Goal: Transaction & Acquisition: Download file/media

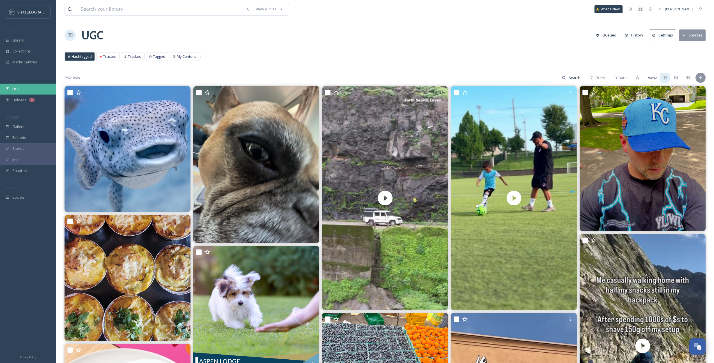
click at [17, 87] on span "UGC" at bounding box center [16, 88] width 8 height 5
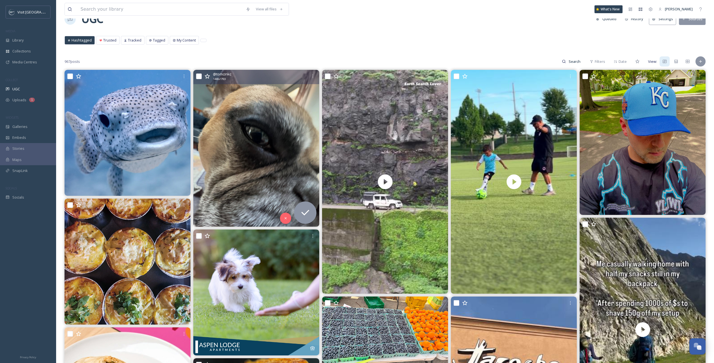
scroll to position [73, 0]
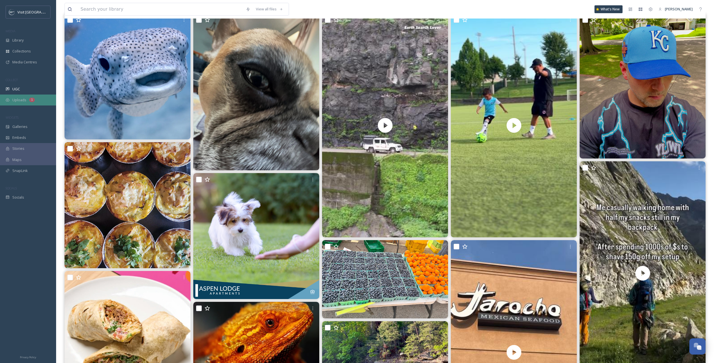
click at [13, 100] on span "Uploads" at bounding box center [19, 99] width 14 height 5
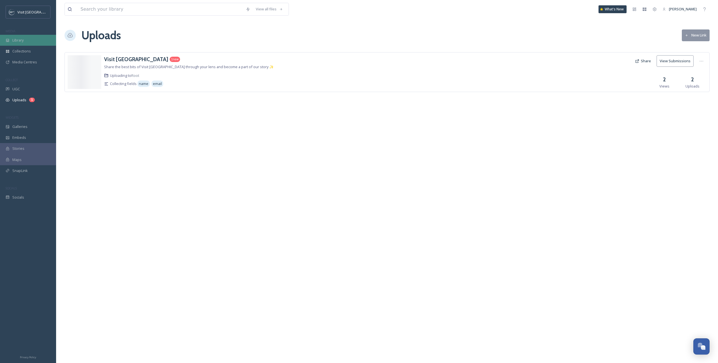
click at [24, 40] on span "Library" at bounding box center [17, 40] width 11 height 5
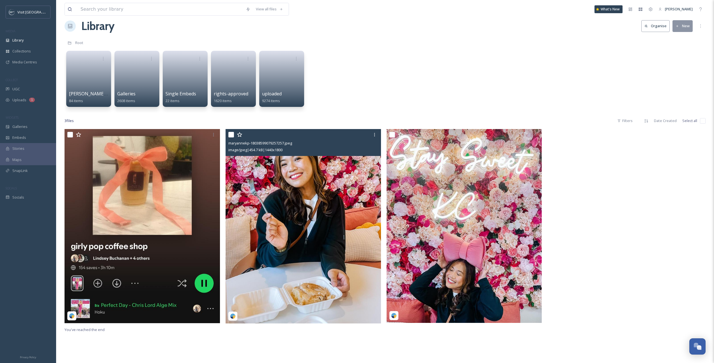
scroll to position [10, 0]
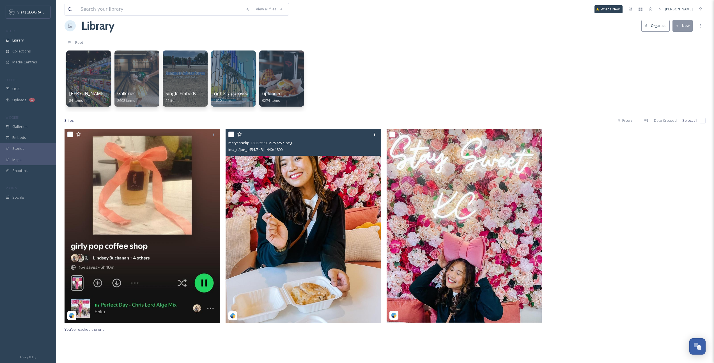
click at [231, 136] on input "checkbox" at bounding box center [231, 135] width 6 height 6
checkbox input "true"
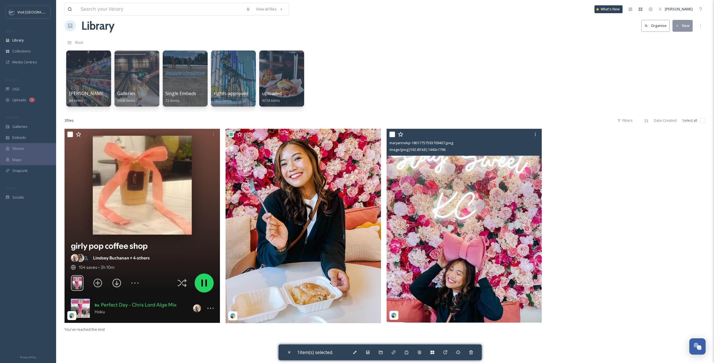
click at [394, 135] on input "checkbox" at bounding box center [392, 135] width 6 height 6
checkbox input "true"
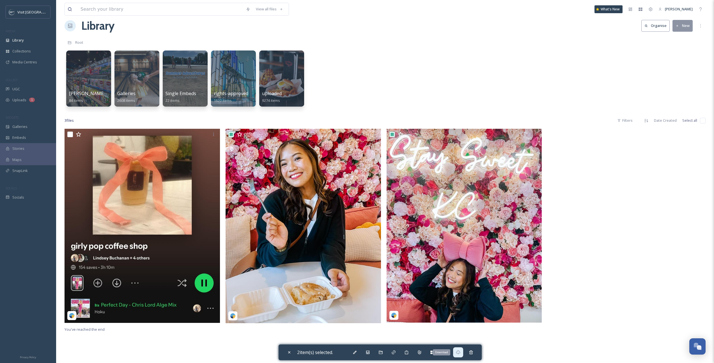
click at [463, 353] on div "Download" at bounding box center [458, 352] width 10 height 10
click at [124, 11] on input at bounding box center [160, 9] width 165 height 12
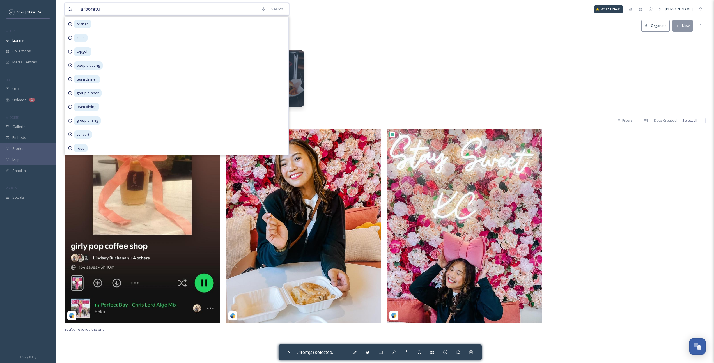
type input "arboretum"
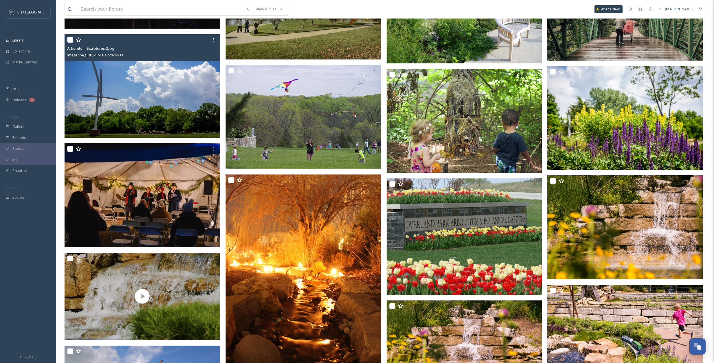
scroll to position [2340, 0]
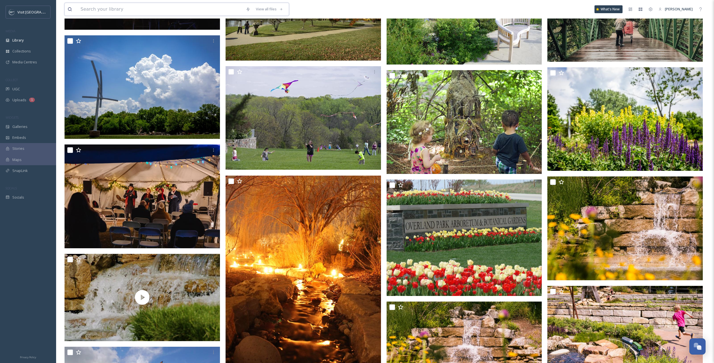
click at [112, 8] on input at bounding box center [160, 9] width 165 height 12
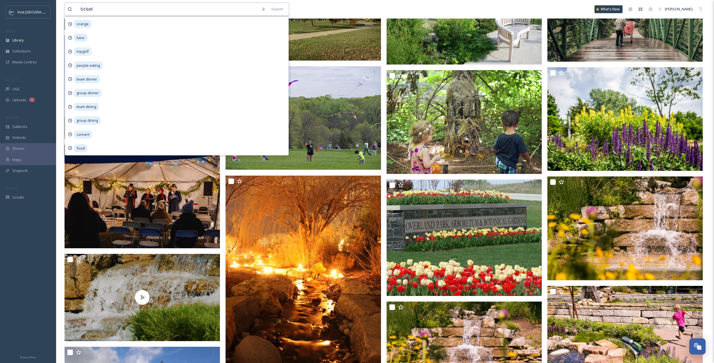
type input "tickets"
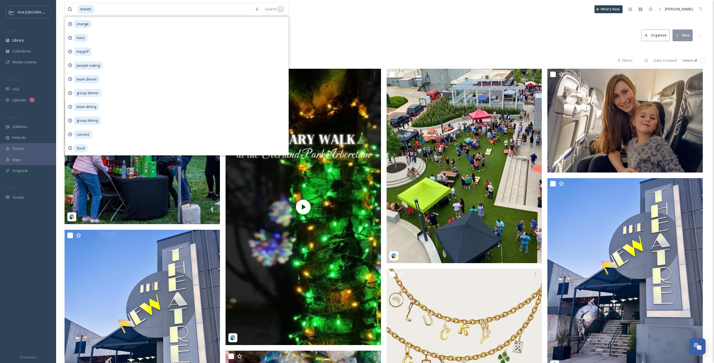
click at [385, 13] on div "tickets Search orange lulus topgolf people eating team dinner group dinner team…" at bounding box center [230, 9] width 330 height 13
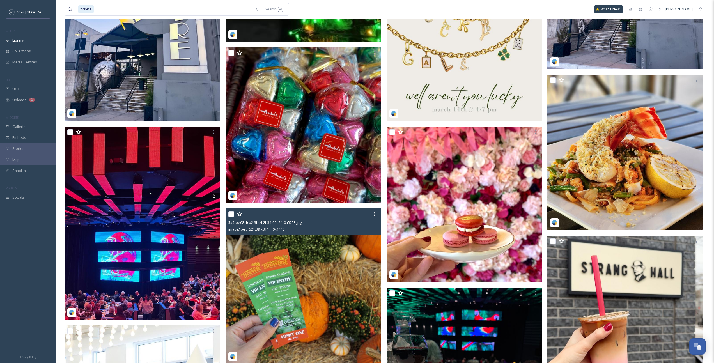
scroll to position [567, 0]
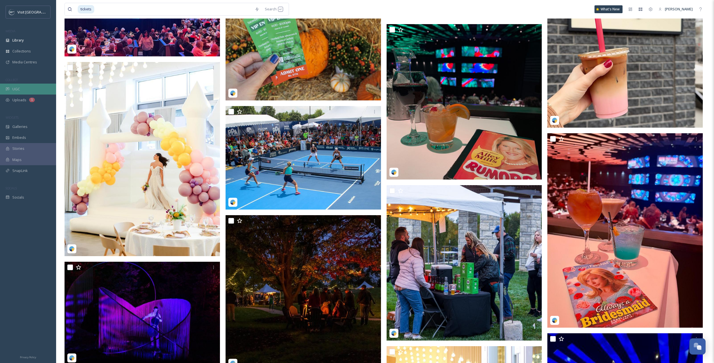
click at [13, 85] on div "UGC" at bounding box center [28, 89] width 56 height 11
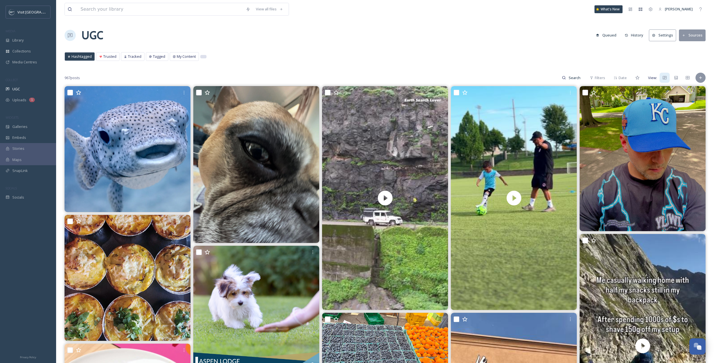
click at [202, 55] on div at bounding box center [204, 56] width 6 height 3
click at [173, 56] on icon at bounding box center [174, 56] width 3 height 3
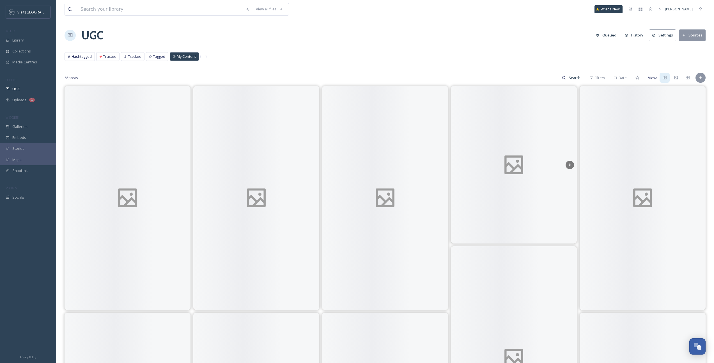
click at [177, 58] on span "My Content" at bounding box center [186, 56] width 19 height 5
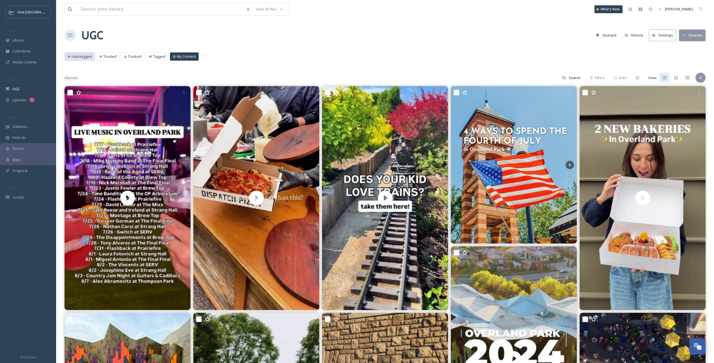
click at [81, 58] on span "Hashtagged" at bounding box center [82, 56] width 20 height 5
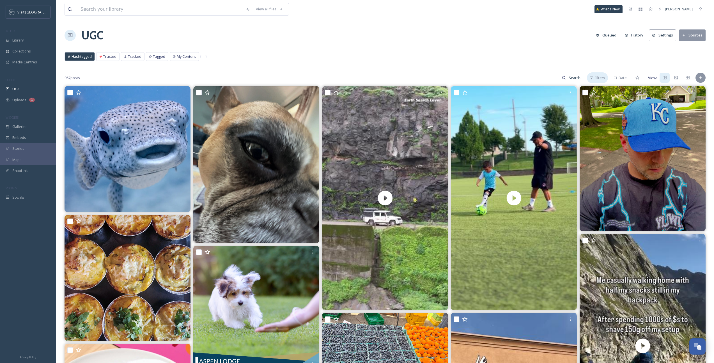
click at [595, 81] on div "Filters" at bounding box center [597, 77] width 21 height 11
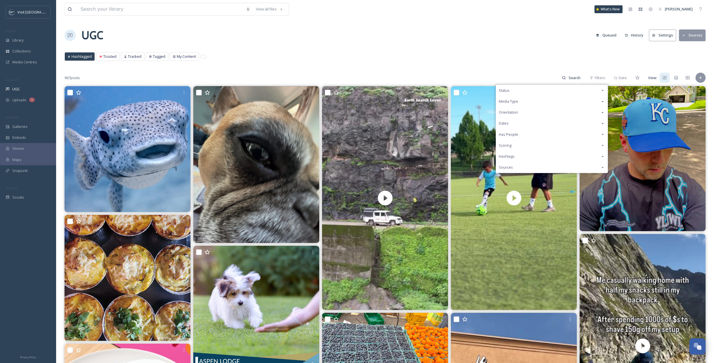
click at [556, 145] on div "Scoring" at bounding box center [552, 145] width 112 height 11
click at [550, 165] on div "Sources" at bounding box center [552, 167] width 112 height 11
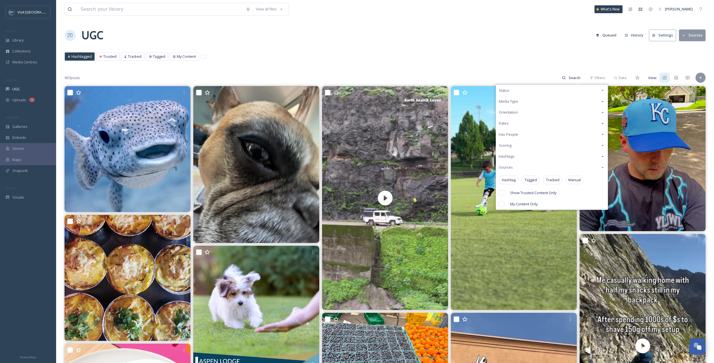
click at [550, 165] on div "Sources" at bounding box center [552, 167] width 112 height 11
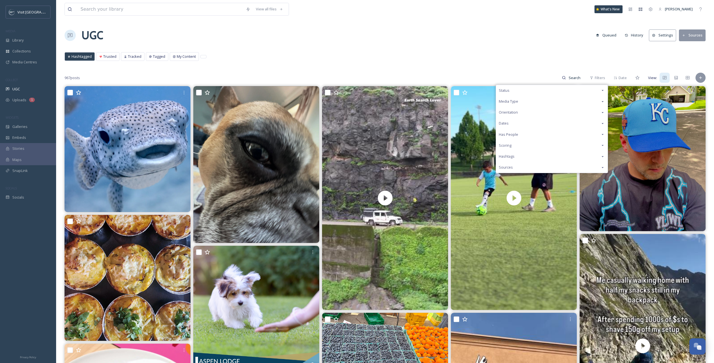
click at [529, 86] on div "Status" at bounding box center [552, 90] width 112 height 11
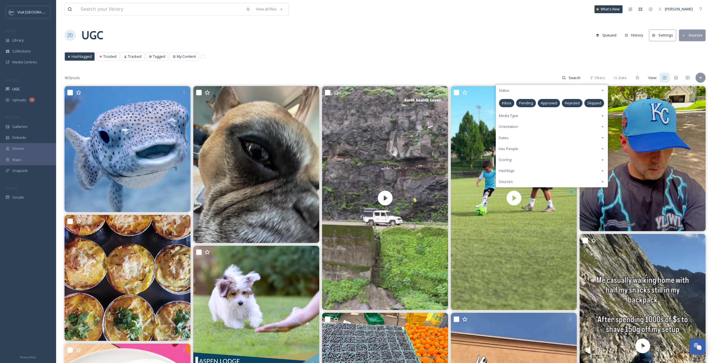
click at [552, 104] on span "Approved" at bounding box center [549, 102] width 17 height 5
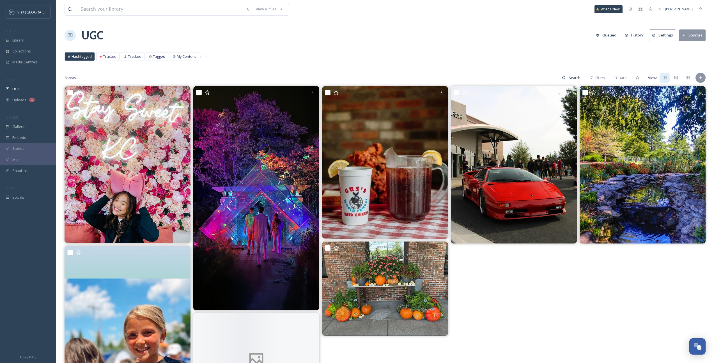
click at [330, 62] on div "Hashtagged Trusted Tracked Tagged My Content Hashtagged Trusted Tracked Tagged …" at bounding box center [385, 58] width 641 height 12
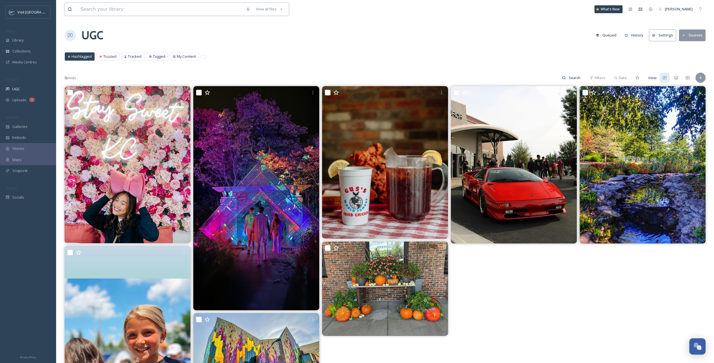
click at [105, 11] on input at bounding box center [160, 9] width 165 height 12
type input "arboretum"
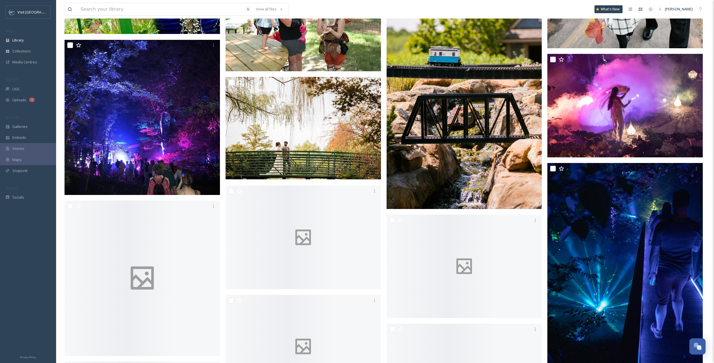
scroll to position [6583, 0]
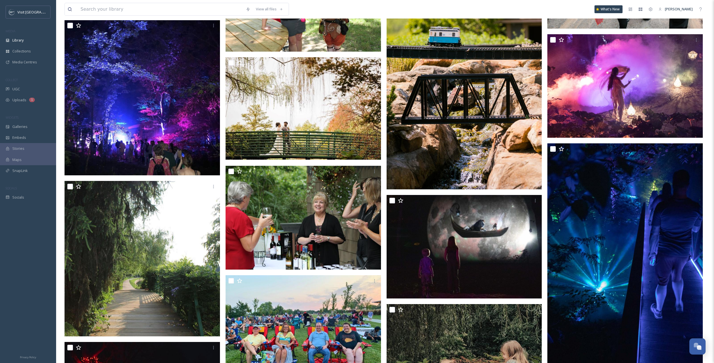
click at [533, 144] on img at bounding box center [464, 72] width 155 height 233
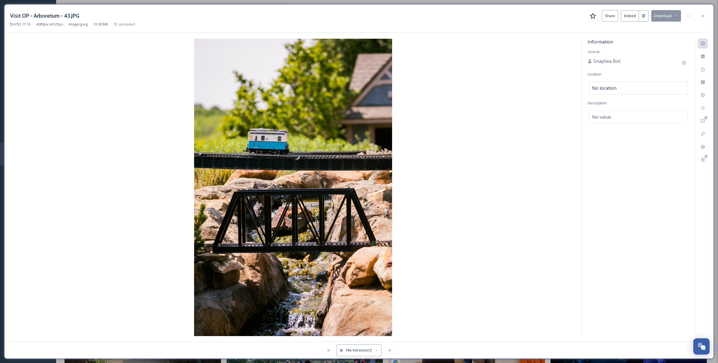
click at [665, 18] on button "Download" at bounding box center [666, 16] width 30 height 12
click at [654, 24] on div "Download Original (4083 x 6125)" at bounding box center [651, 28] width 59 height 11
click at [703, 17] on icon at bounding box center [703, 16] width 4 height 4
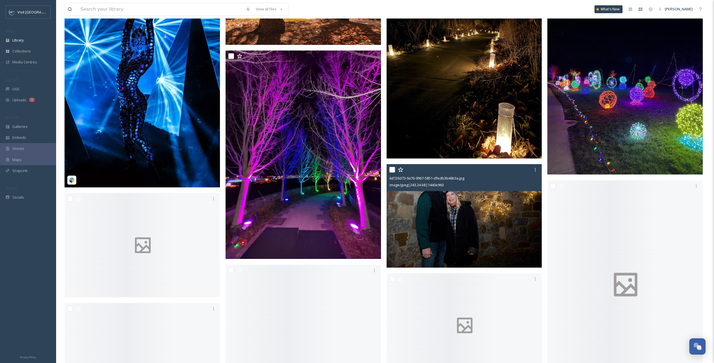
scroll to position [9319, 0]
